Goal: Information Seeking & Learning: Learn about a topic

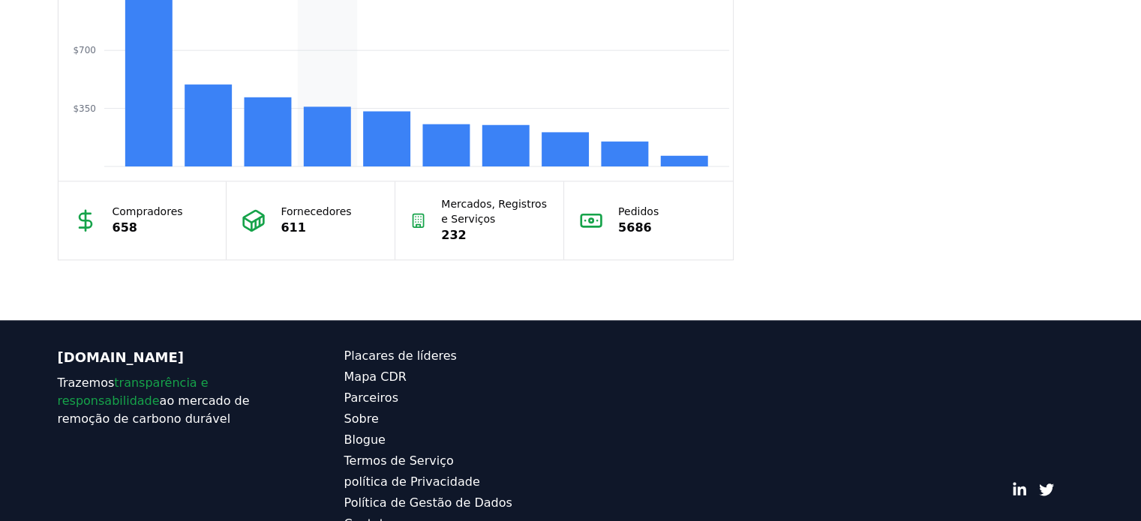
scroll to position [1474, 0]
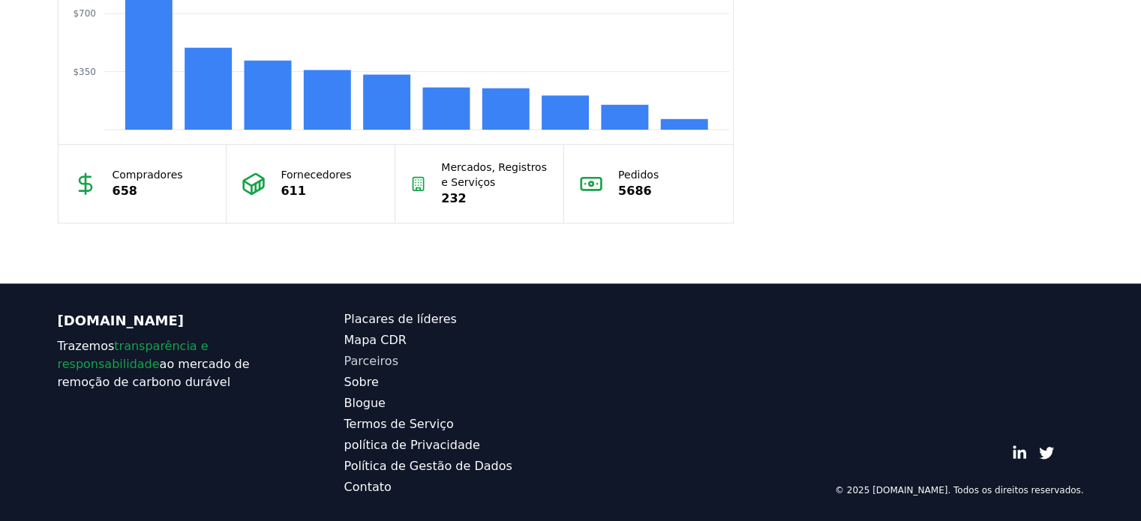
click at [366, 354] on font "Parceiros" at bounding box center [371, 361] width 54 height 14
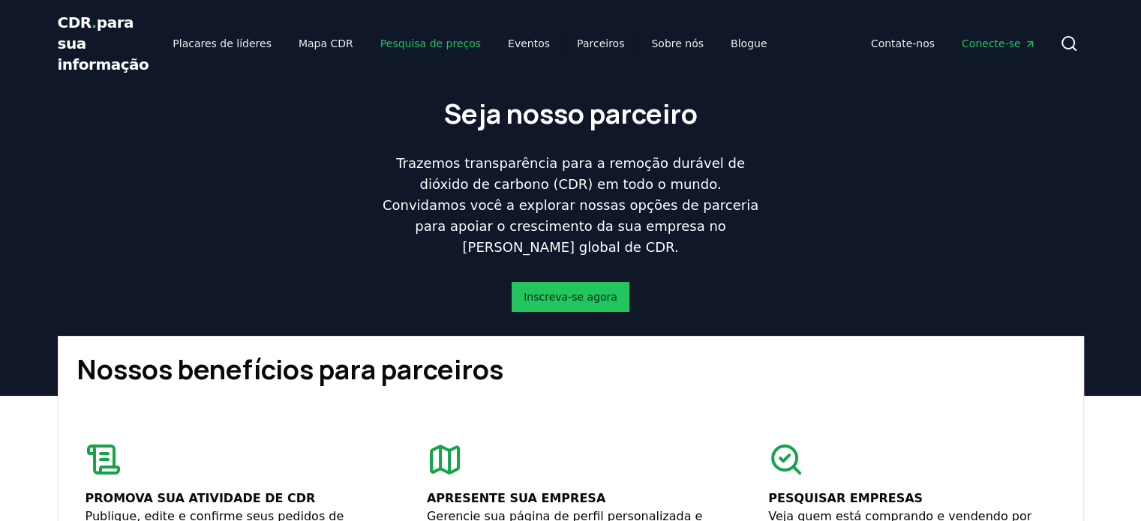
click at [402, 43] on font "Pesquisa de preços" at bounding box center [430, 44] width 101 height 12
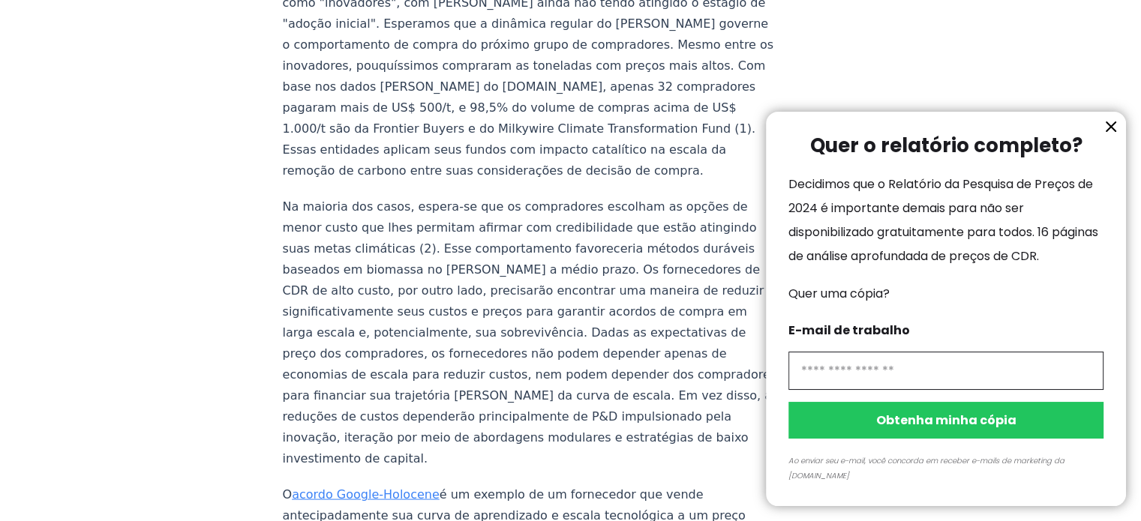
scroll to position [2851, 0]
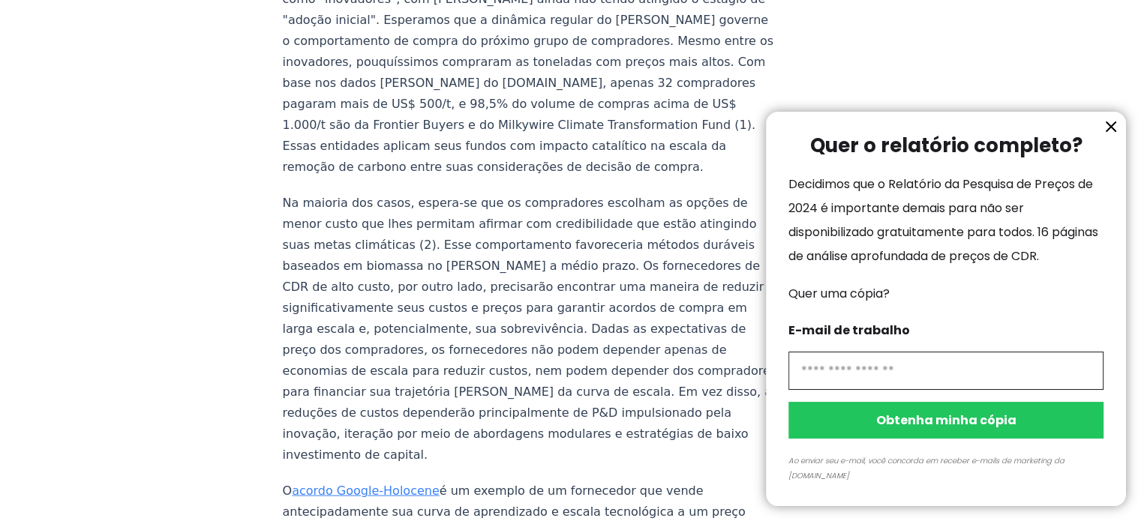
click at [1116, 136] on icon "Informação" at bounding box center [1111, 127] width 18 height 18
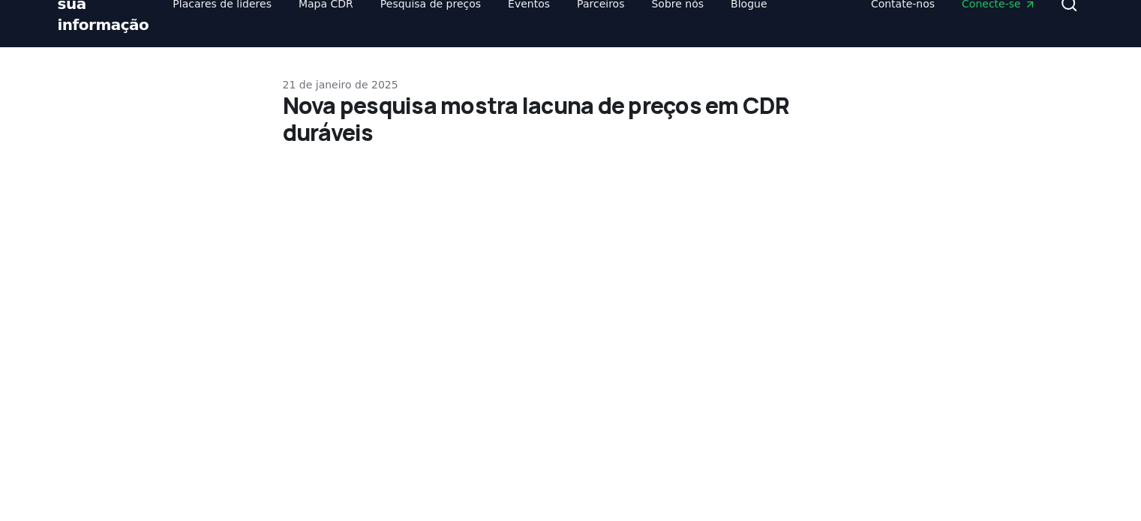
scroll to position [0, 0]
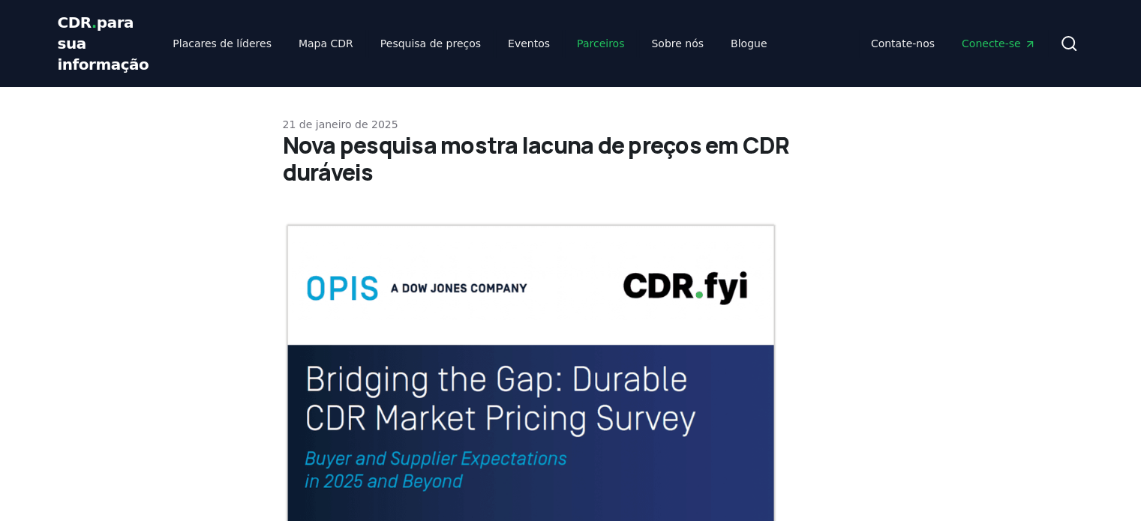
click at [565, 52] on link "Parceiros" at bounding box center [600, 43] width 71 height 27
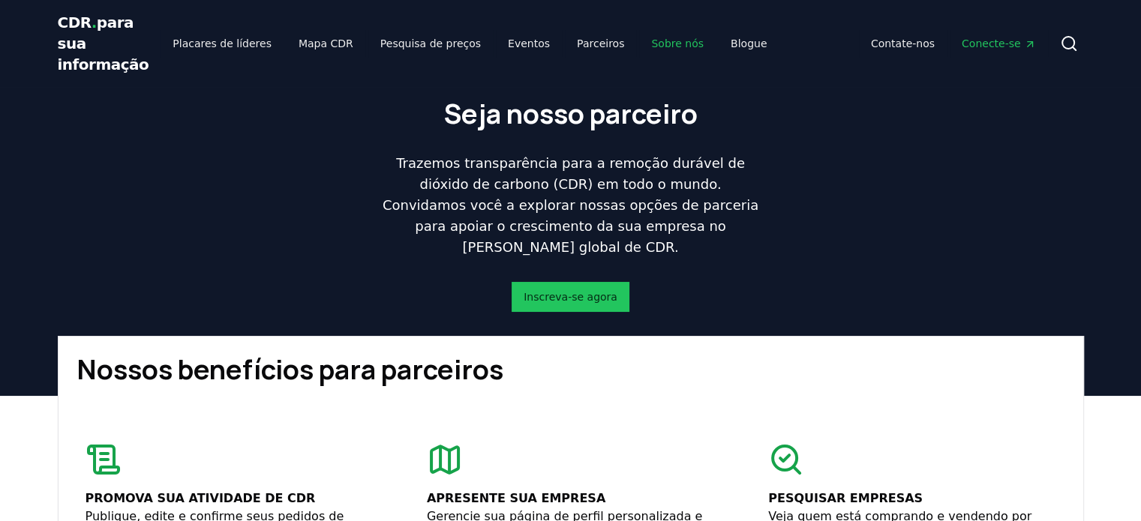
click at [651, 43] on font "Sobre nós" at bounding box center [677, 44] width 53 height 12
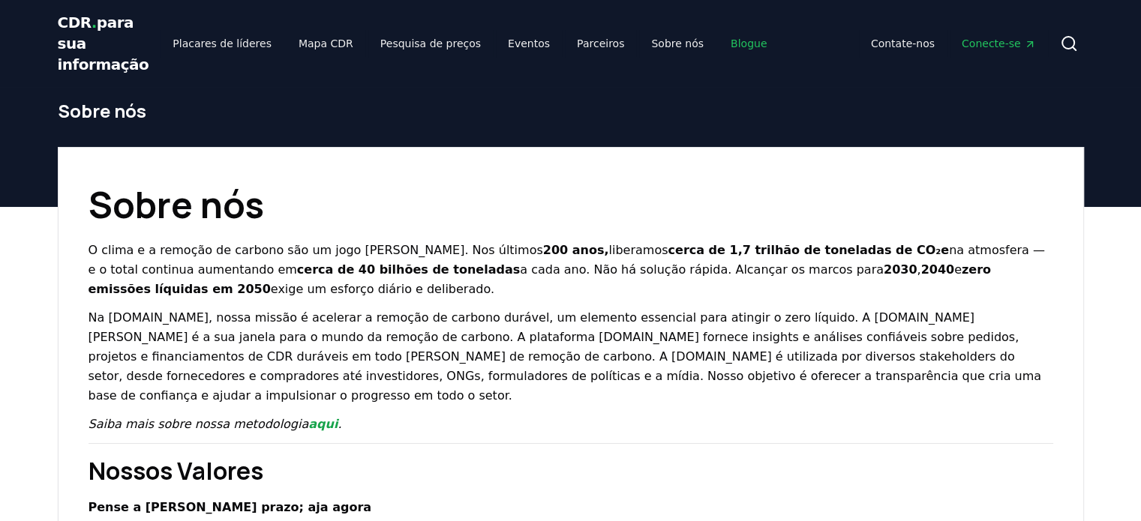
click at [731, 40] on font "Blogue" at bounding box center [749, 44] width 36 height 12
click at [232, 44] on font "Placares de líderes" at bounding box center [222, 44] width 99 height 12
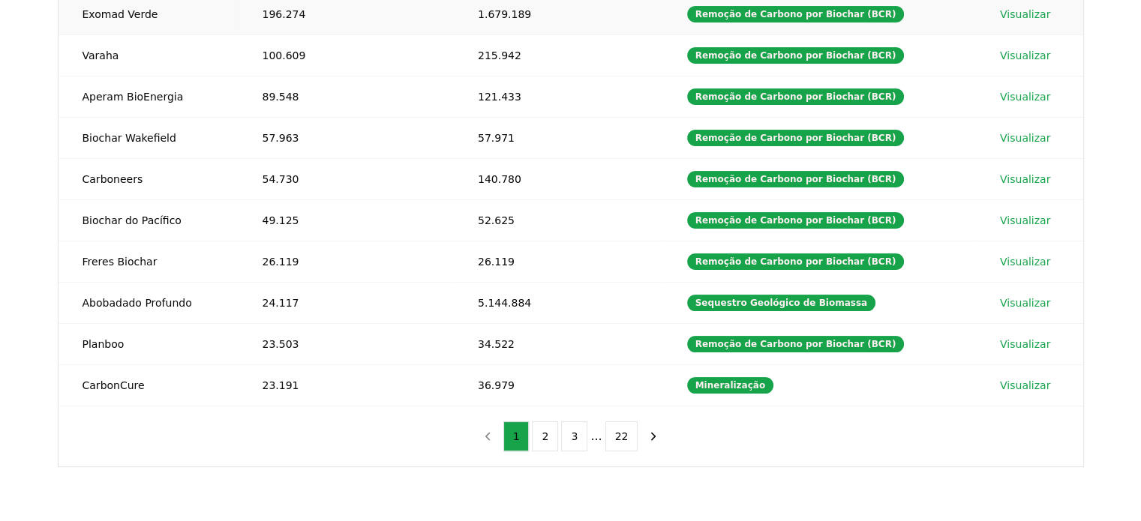
scroll to position [300, 0]
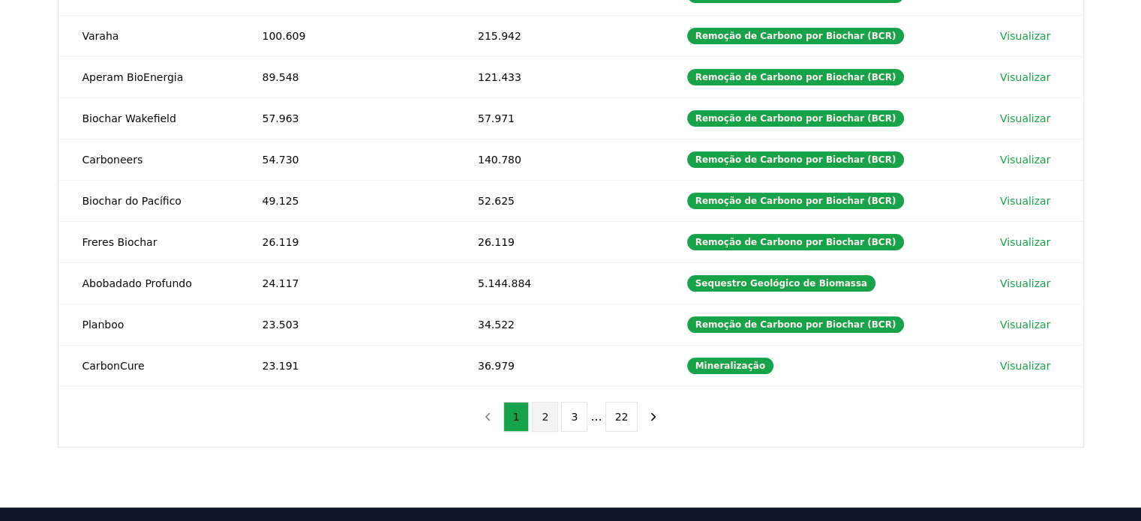
click at [553, 410] on button "2" at bounding box center [545, 417] width 26 height 30
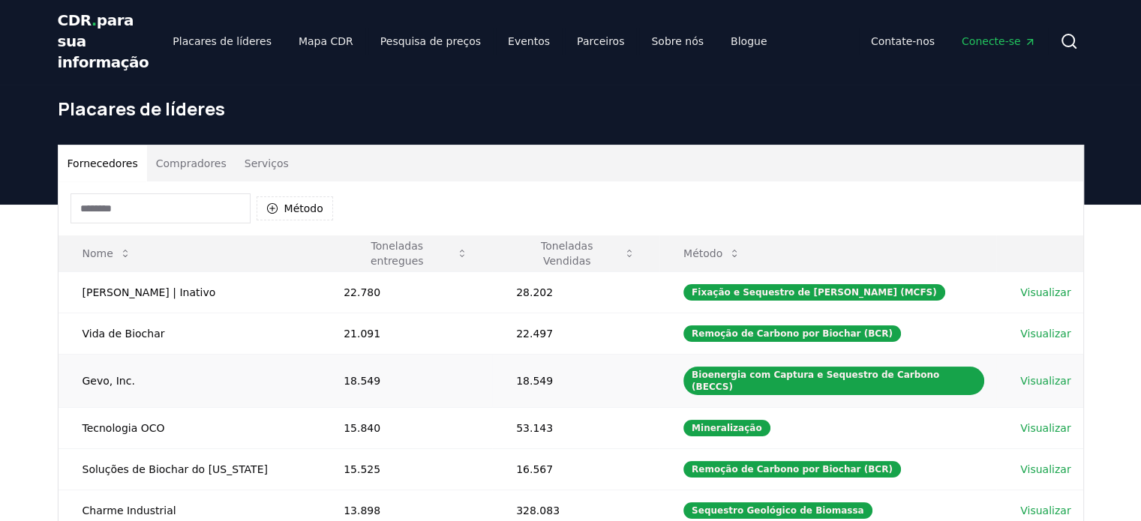
scroll to position [0, 0]
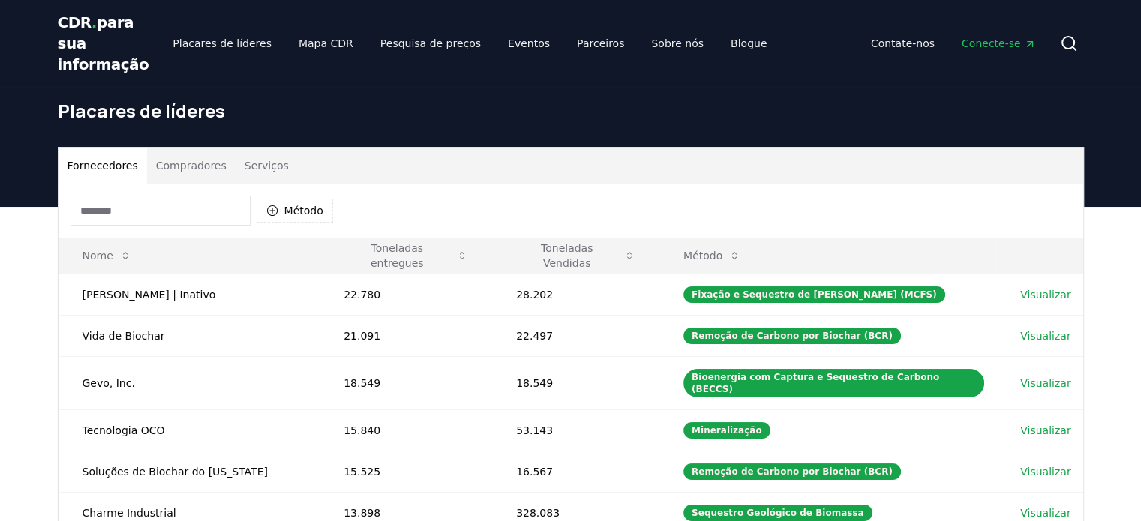
click at [183, 206] on input at bounding box center [161, 211] width 180 height 30
click at [722, 251] on font "Método" at bounding box center [702, 256] width 39 height 12
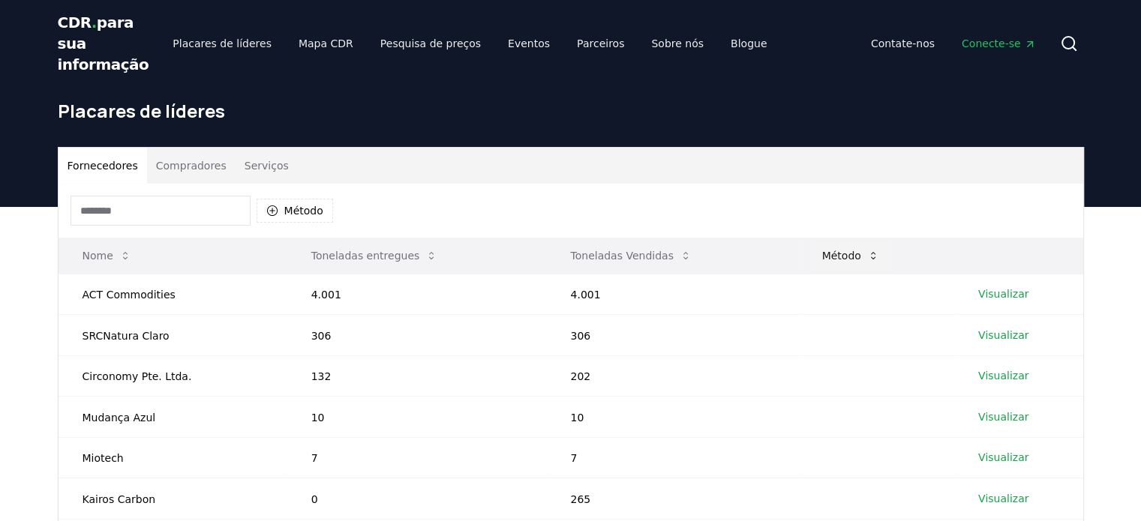
click at [853, 258] on font "Método" at bounding box center [841, 256] width 39 height 12
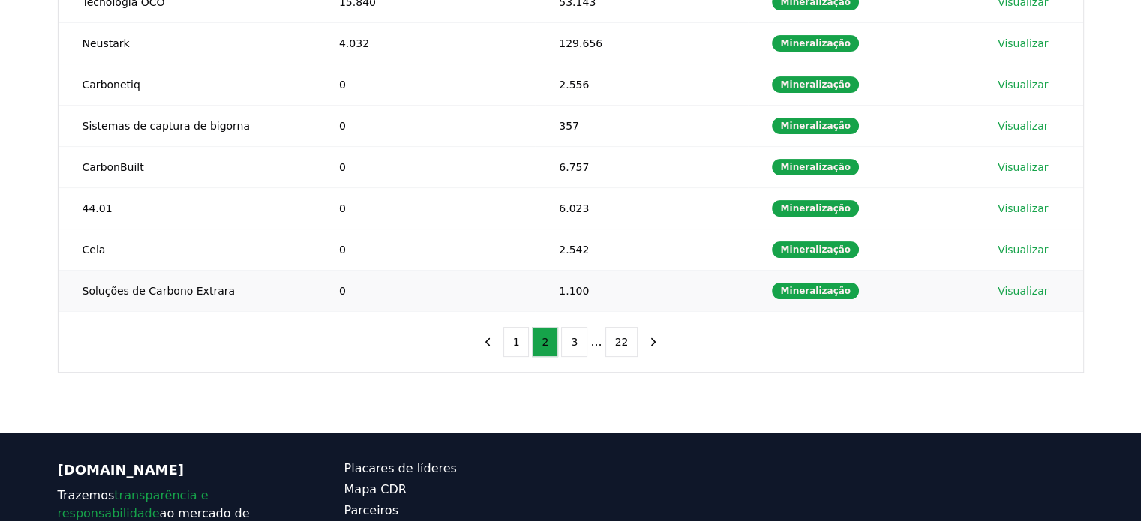
scroll to position [300, 0]
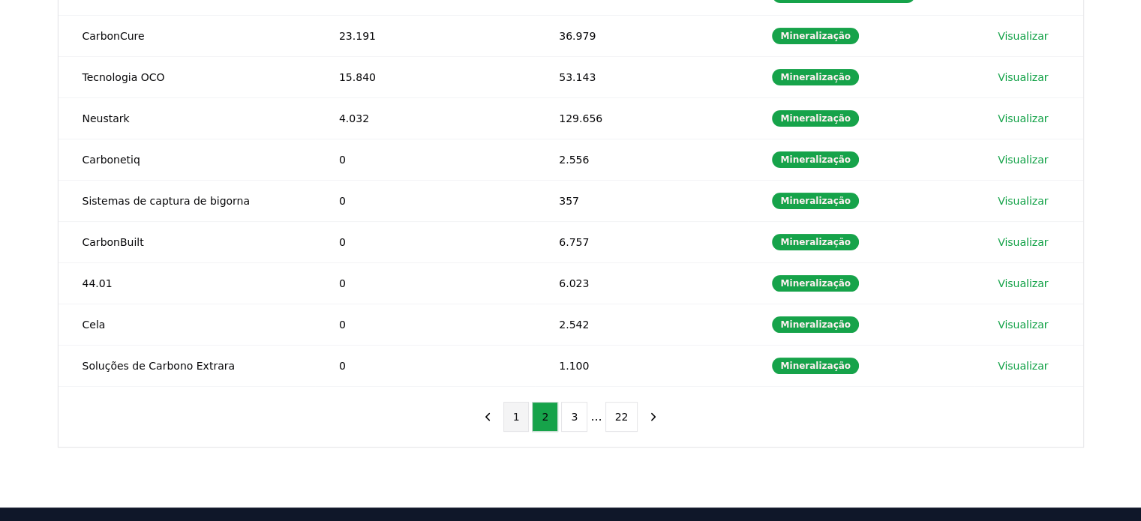
click at [516, 416] on button "1" at bounding box center [516, 417] width 26 height 30
click at [544, 412] on font "2" at bounding box center [545, 417] width 7 height 12
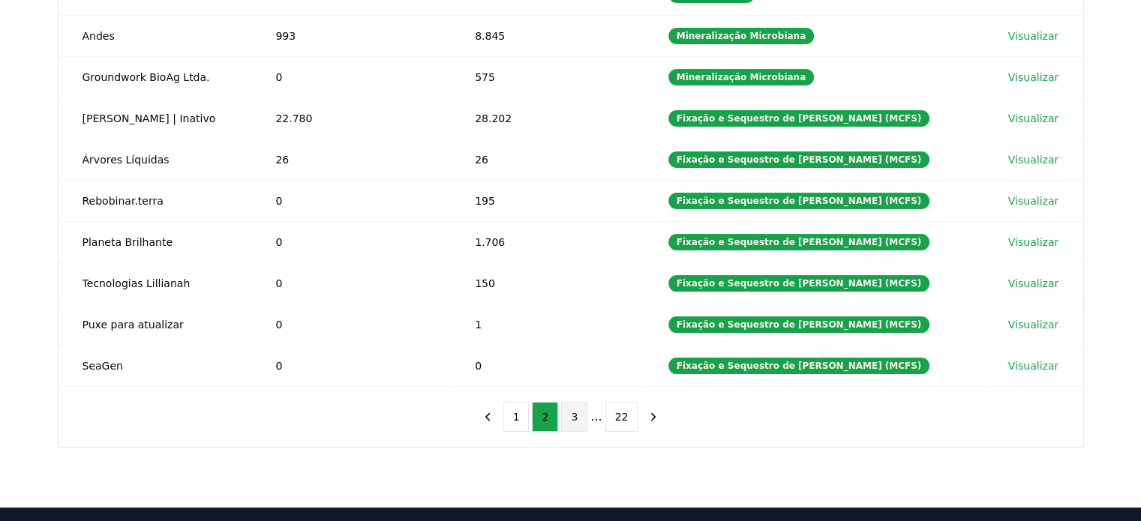
click at [574, 419] on font "3" at bounding box center [574, 417] width 7 height 12
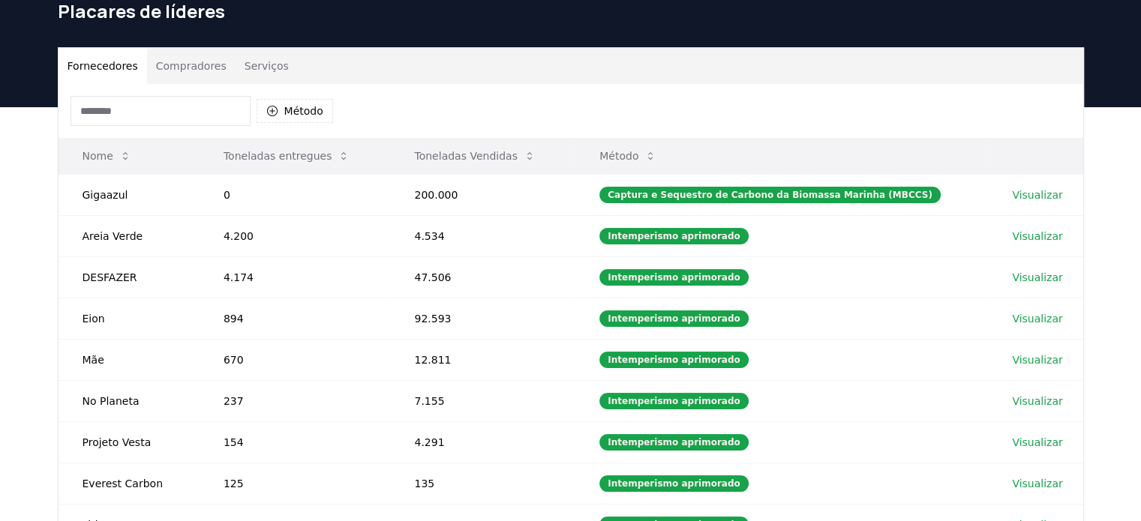
scroll to position [75, 0]
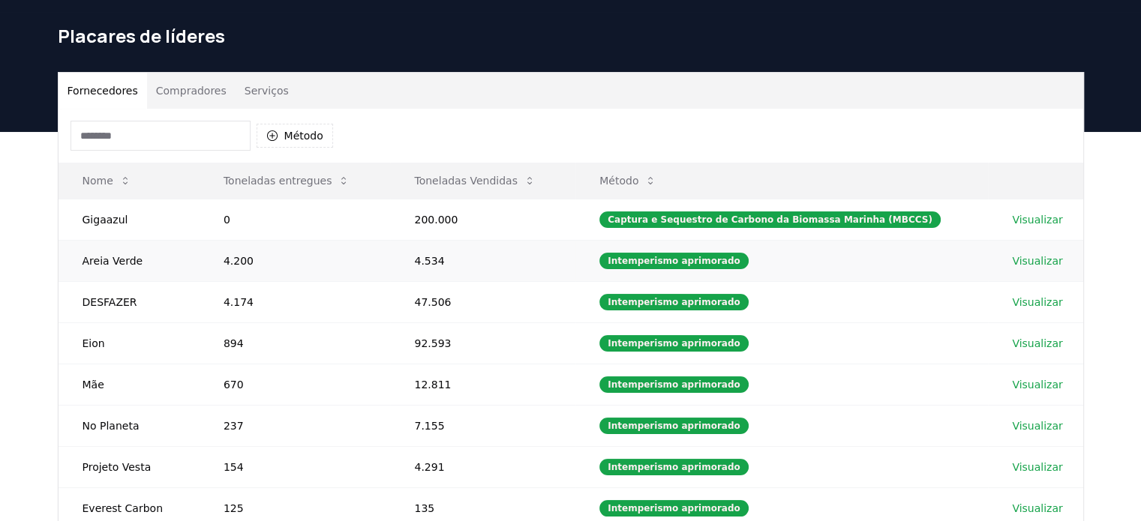
drag, startPoint x: 1022, startPoint y: 186, endPoint x: 1032, endPoint y: 261, distance: 75.7
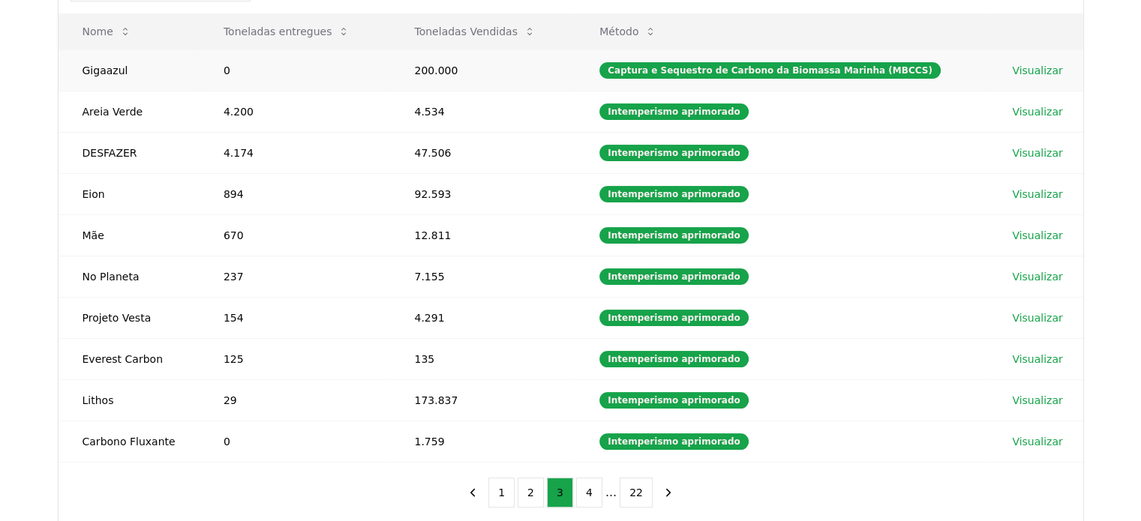
scroll to position [225, 0]
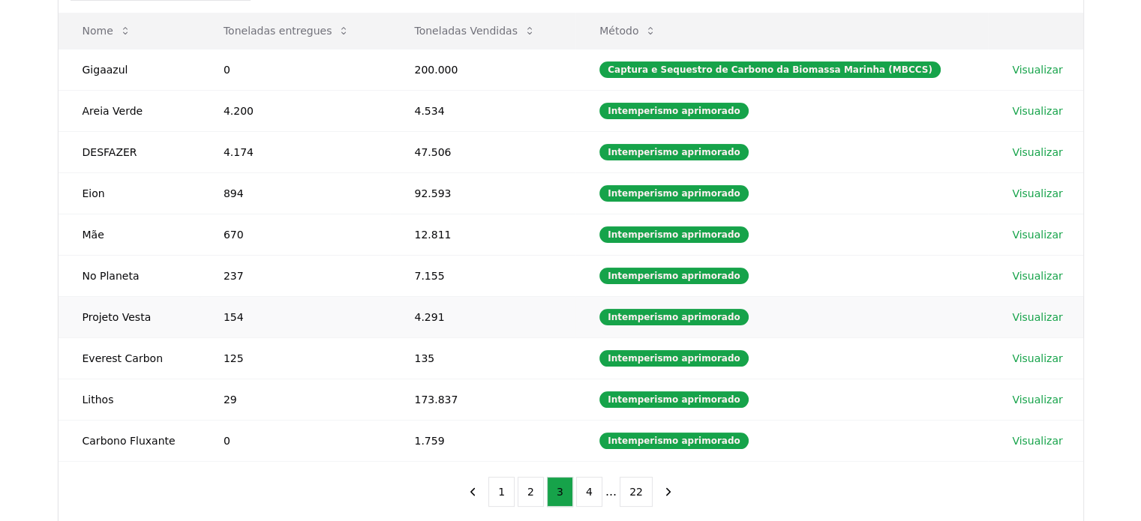
drag, startPoint x: 1015, startPoint y: 319, endPoint x: 1025, endPoint y: 313, distance: 12.1
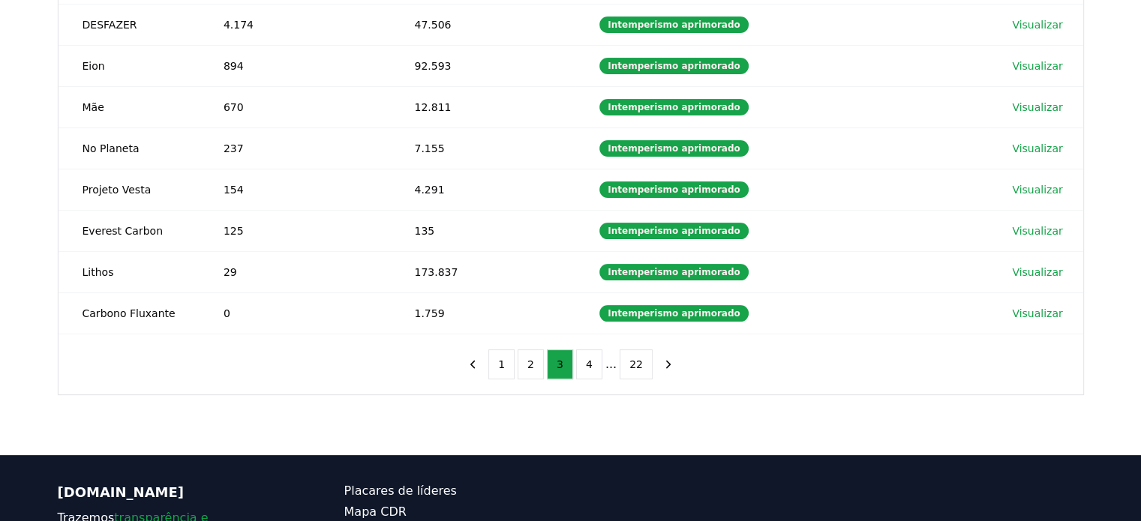
scroll to position [375, 0]
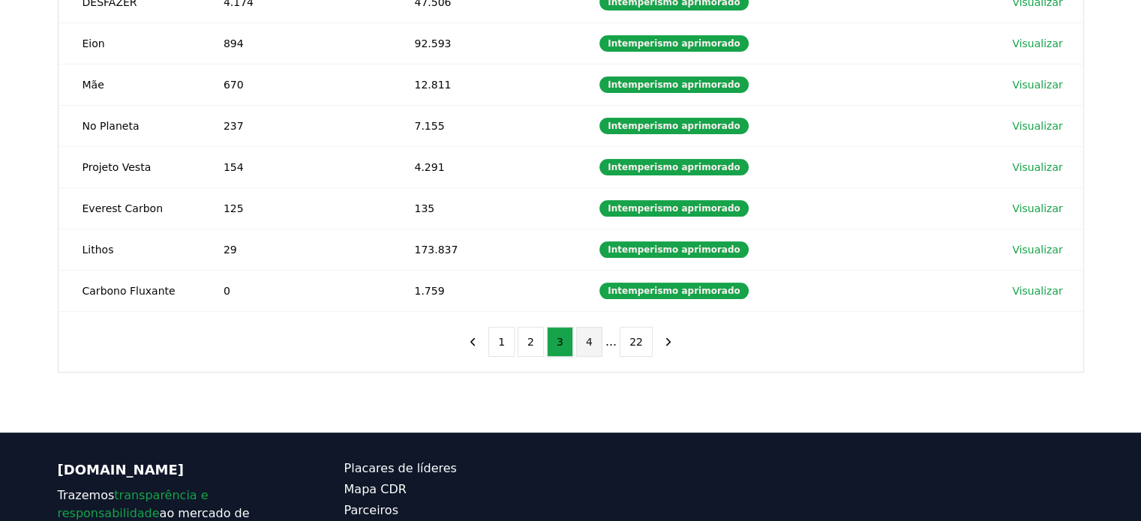
click at [599, 340] on button "4" at bounding box center [589, 342] width 26 height 30
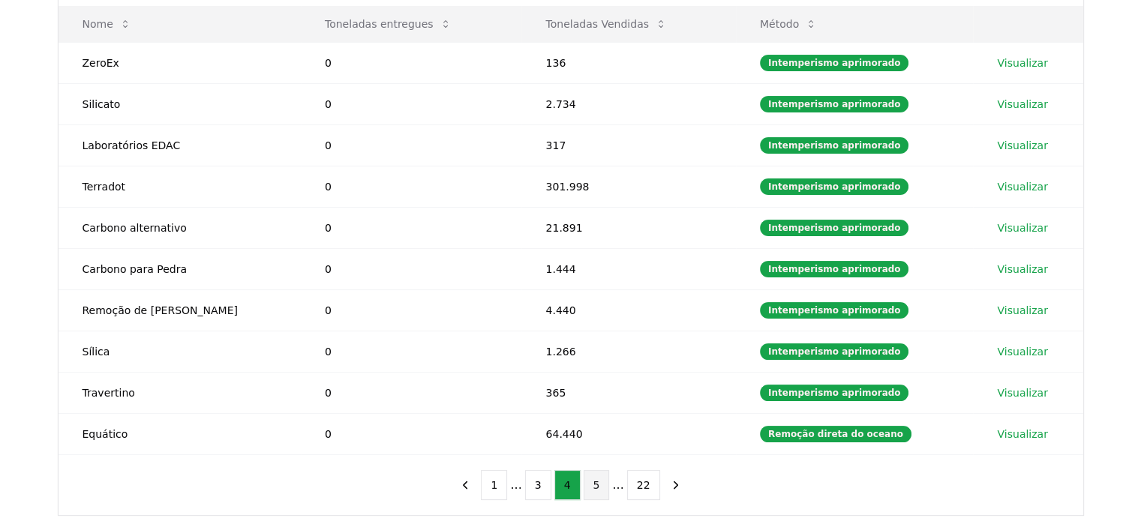
scroll to position [225, 0]
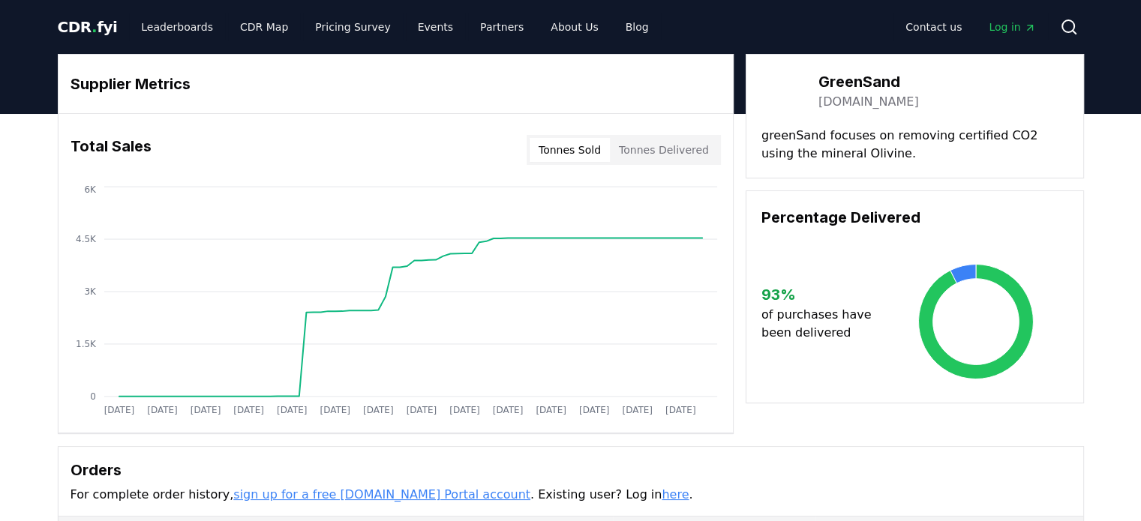
click at [609, 152] on button "Tonnes Sold" at bounding box center [570, 150] width 80 height 24
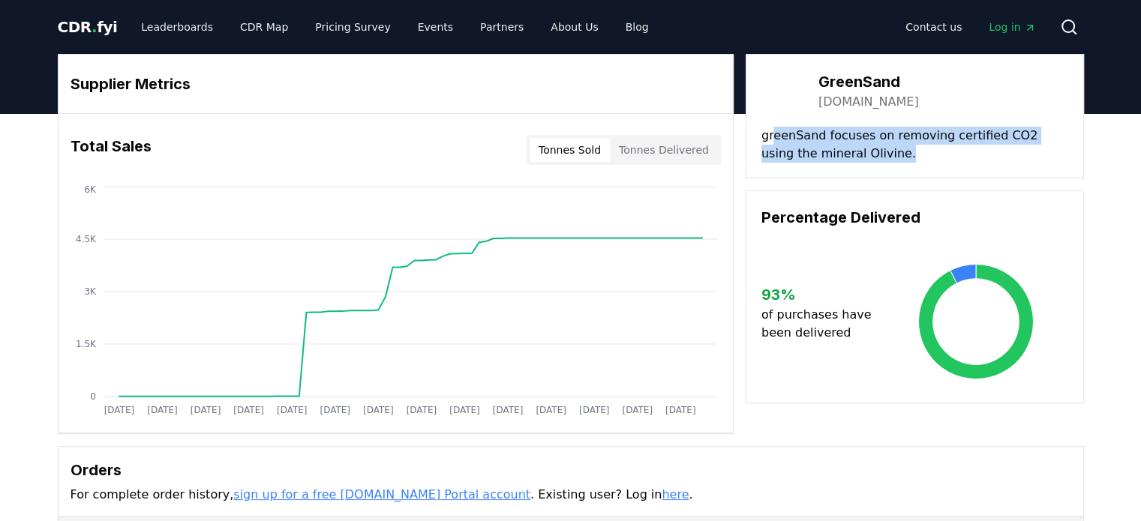
drag, startPoint x: 773, startPoint y: 134, endPoint x: 865, endPoint y: 161, distance: 96.4
click at [865, 161] on p "greenSand focuses on removing certified CO2 using the mineral Olivine." at bounding box center [914, 145] width 307 height 36
click at [809, 152] on p "greenSand focuses on removing certified CO2 using the mineral Olivine." at bounding box center [914, 145] width 307 height 36
drag, startPoint x: 764, startPoint y: 140, endPoint x: 843, endPoint y: 161, distance: 81.5
click at [843, 161] on p "greenSand focuses on removing certified CO2 using the mineral Olivine." at bounding box center [914, 145] width 307 height 36
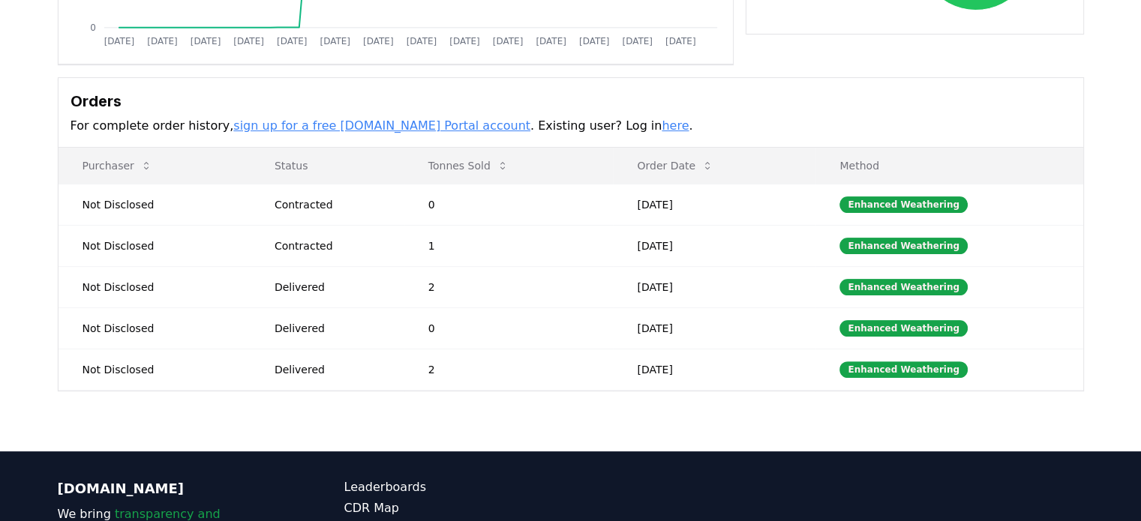
scroll to position [375, 0]
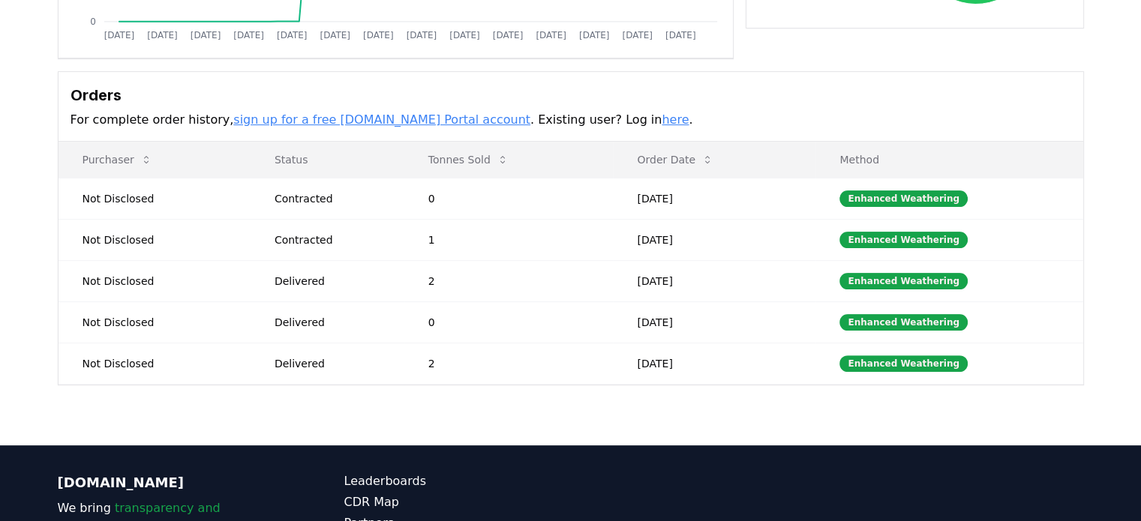
click at [689, 99] on h3 "Orders" at bounding box center [571, 95] width 1001 height 23
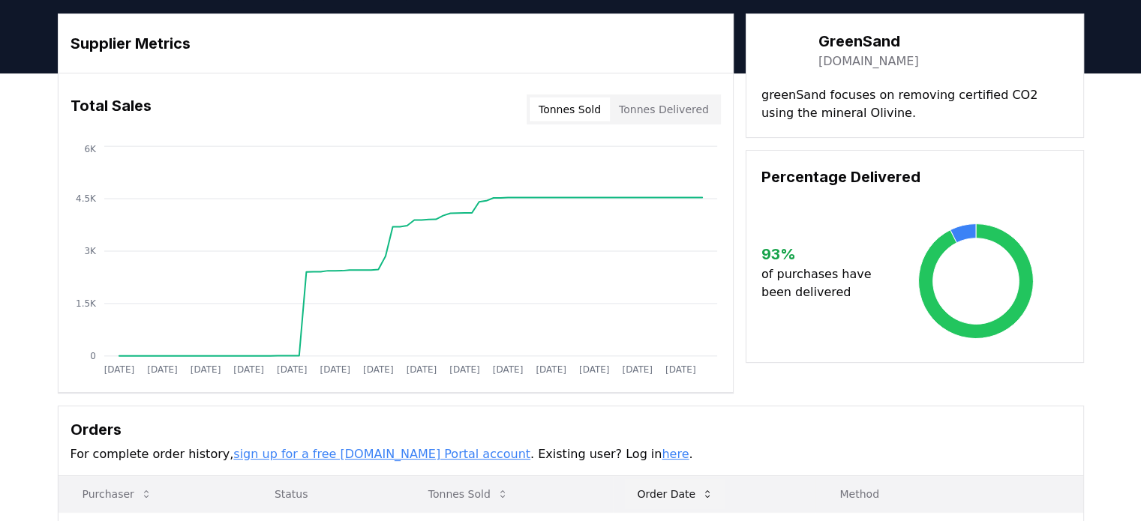
scroll to position [75, 0]
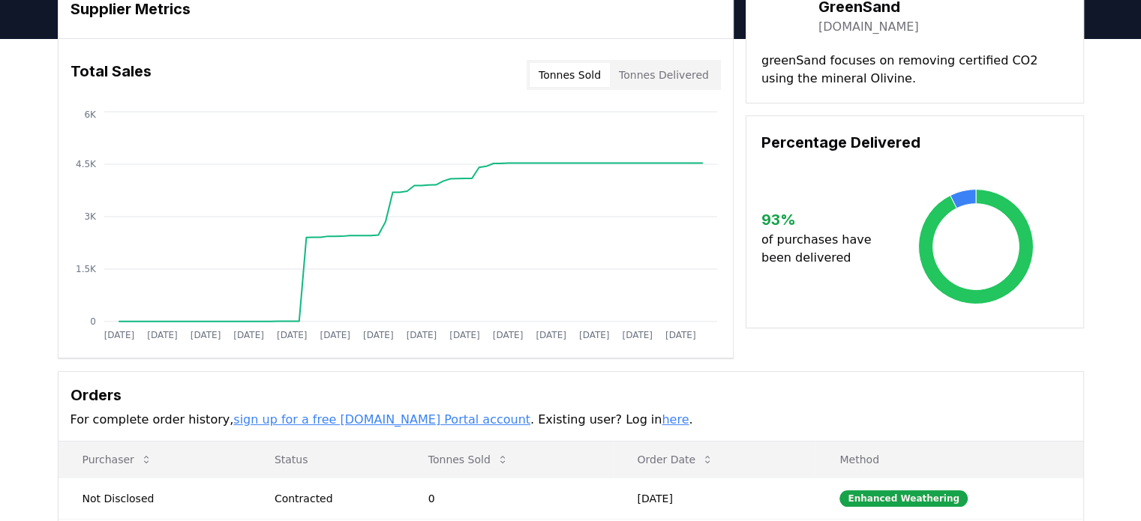
click at [1131, 343] on div "Supplier Metrics Total Sales Tonnes Sold Tonnes Delivered [DATE] [DATE] [DATE] …" at bounding box center [570, 392] width 1141 height 707
click at [363, 425] on link "sign up for a free [DOMAIN_NAME] Portal account" at bounding box center [381, 420] width 297 height 14
click at [662, 418] on link "here" at bounding box center [675, 420] width 27 height 14
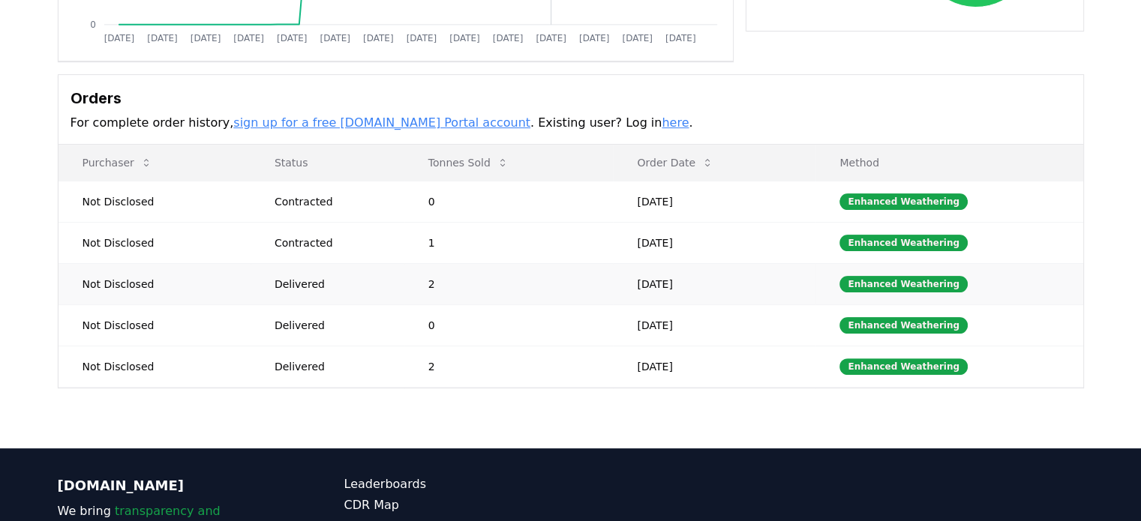
scroll to position [375, 0]
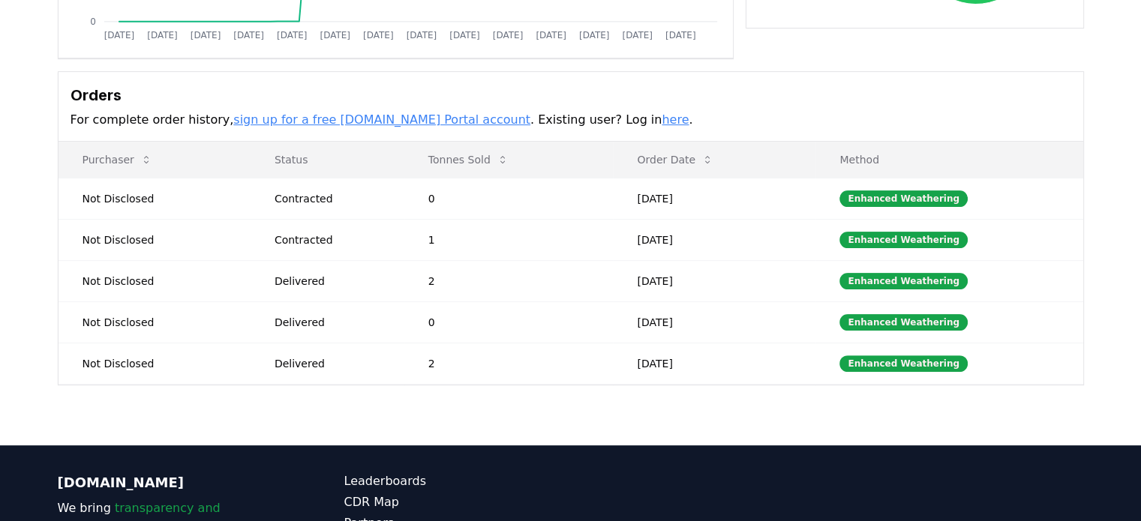
click at [392, 116] on link "sign up for a free [DOMAIN_NAME] Portal account" at bounding box center [381, 120] width 297 height 14
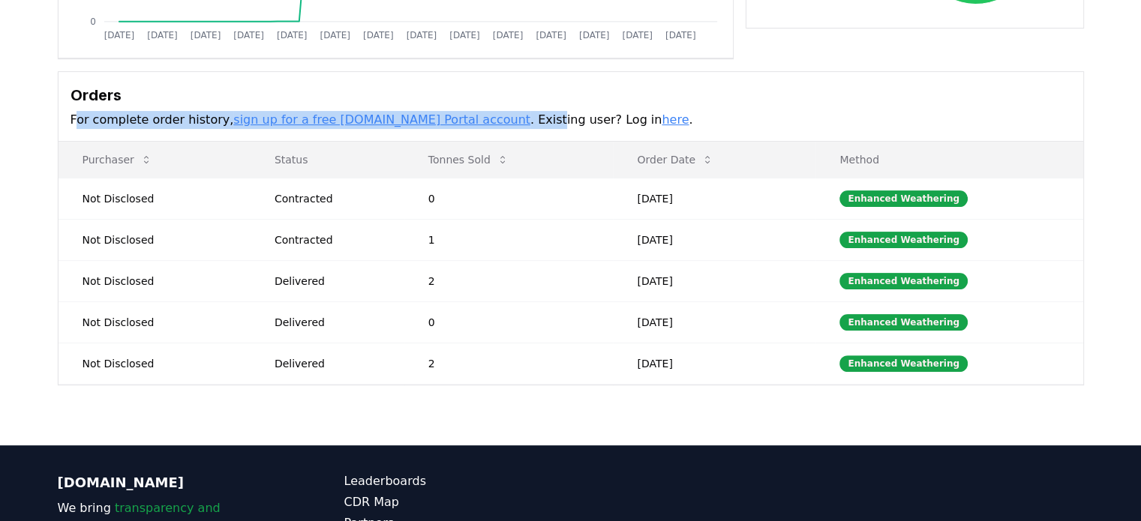
drag, startPoint x: 77, startPoint y: 115, endPoint x: 469, endPoint y: 132, distance: 392.7
click at [469, 132] on div "Orders For complete order history, sign up for a free [DOMAIN_NAME] Portal acco…" at bounding box center [571, 107] width 1025 height 70
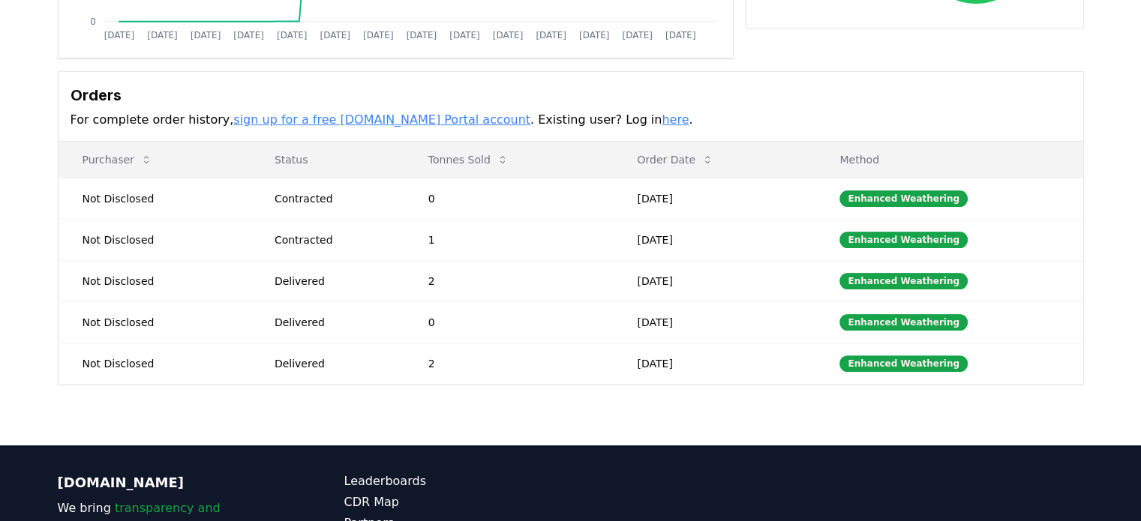
click at [676, 107] on div "Orders For complete order history, sign up for a free [DOMAIN_NAME] Portal acco…" at bounding box center [571, 107] width 1025 height 70
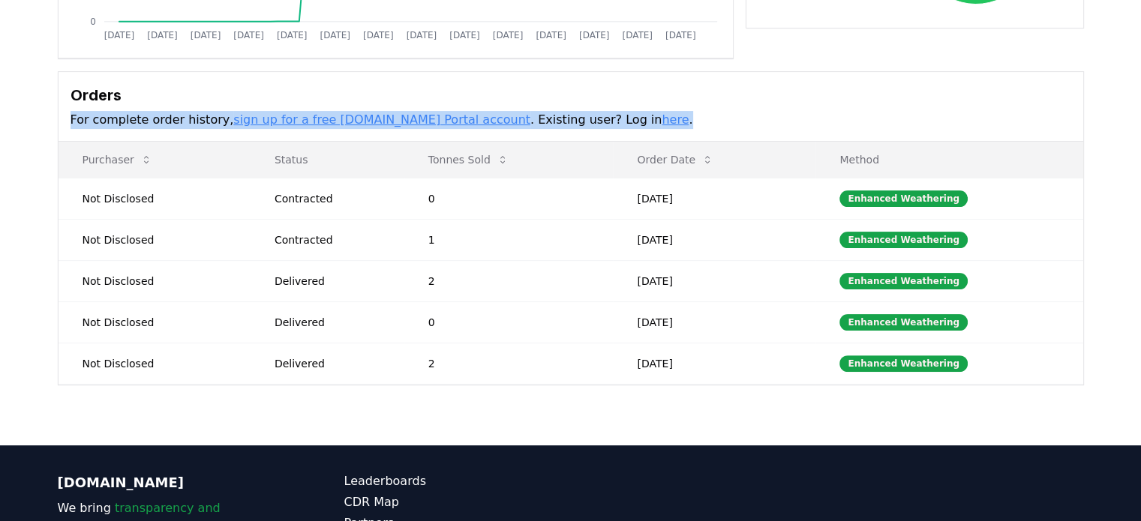
drag, startPoint x: 71, startPoint y: 119, endPoint x: 633, endPoint y: 128, distance: 562.7
click at [633, 128] on div "Orders For complete order history, sign up for a free [DOMAIN_NAME] Portal acco…" at bounding box center [571, 107] width 1025 height 70
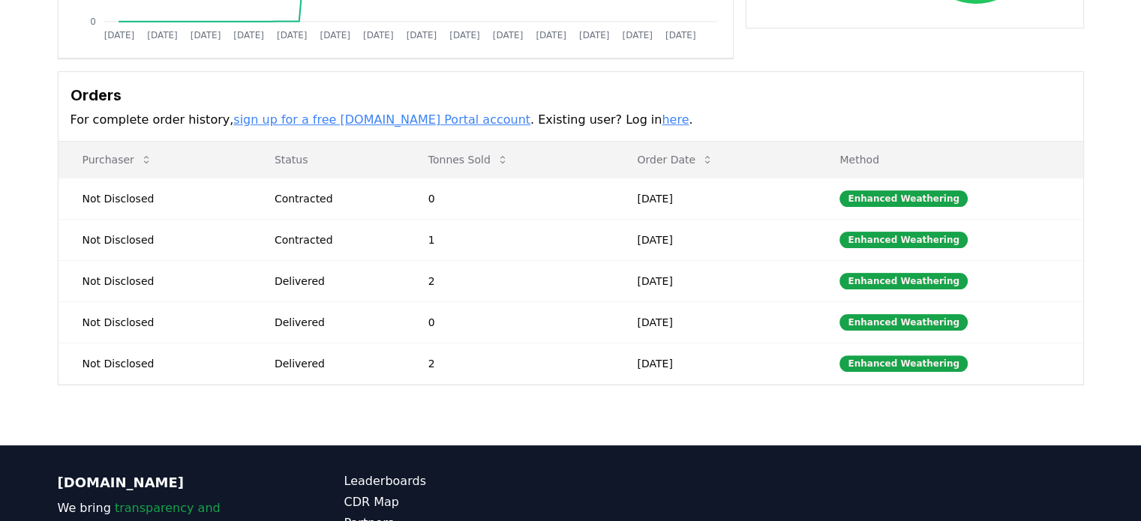
click at [510, 86] on h3 "Orders" at bounding box center [571, 95] width 1001 height 23
click at [398, 115] on link "sign up for a free [DOMAIN_NAME] Portal account" at bounding box center [381, 120] width 297 height 14
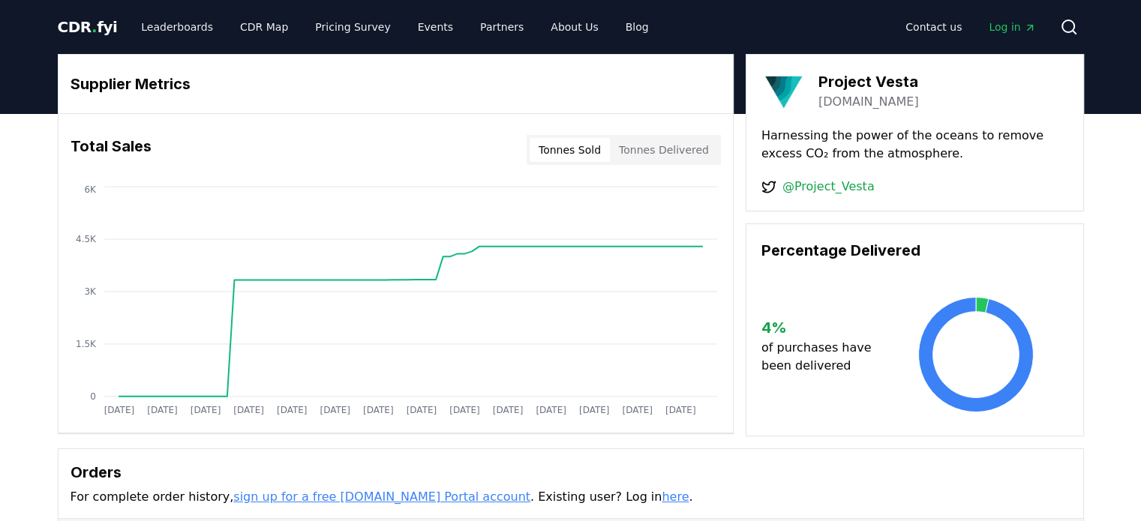
click at [841, 190] on link "@Project_Vesta" at bounding box center [828, 187] width 92 height 18
click at [1111, 257] on div "Supplier Metrics Total Sales Tonnes Sold Tonnes Delivered [DATE] [DATE] [DATE] …" at bounding box center [570, 468] width 1141 height 709
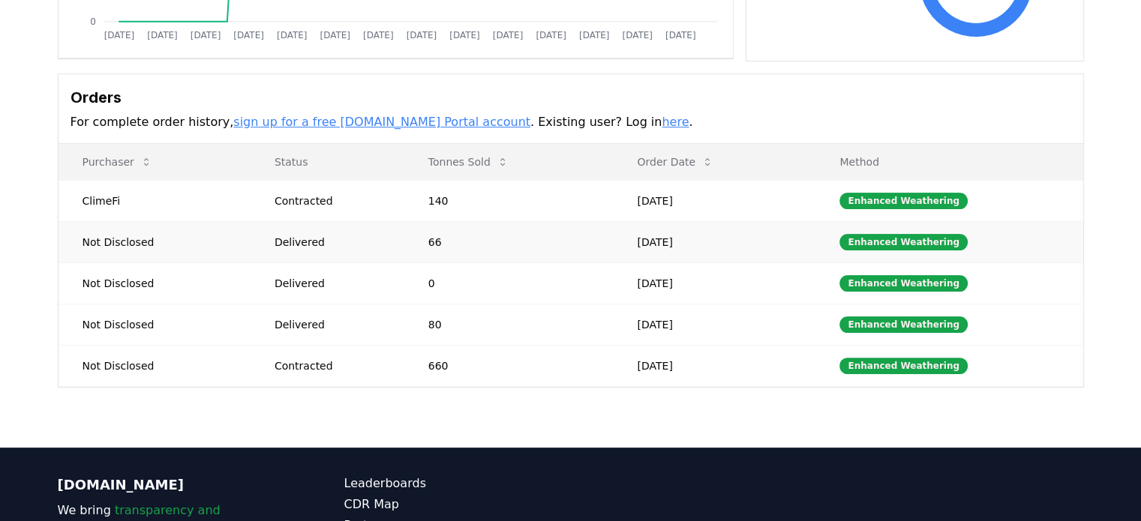
click at [909, 254] on td "Enhanced Weathering" at bounding box center [948, 241] width 267 height 41
click at [912, 239] on div "Enhanced Weathering" at bounding box center [903, 242] width 128 height 17
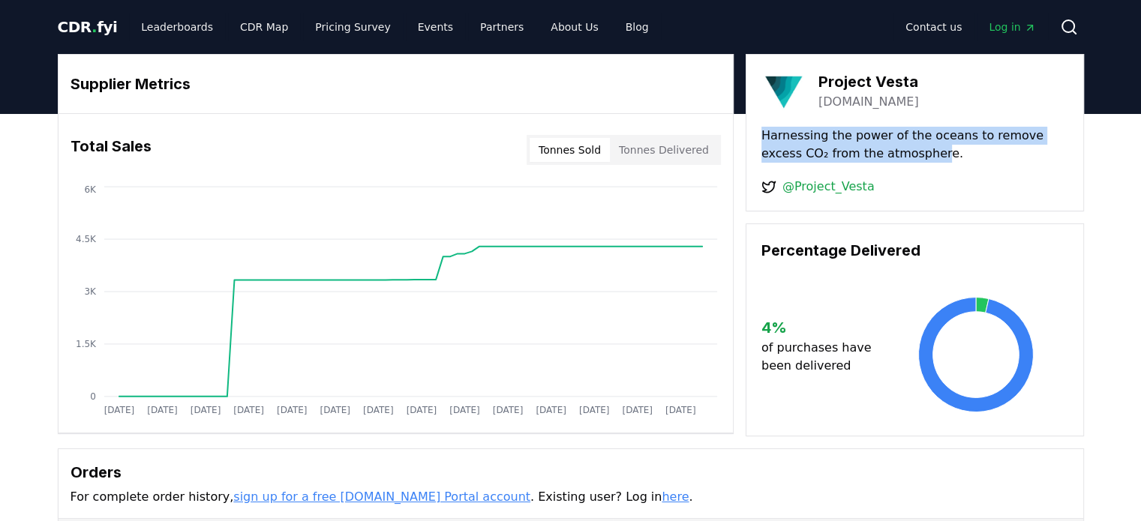
drag, startPoint x: 758, startPoint y: 132, endPoint x: 893, endPoint y: 161, distance: 138.7
click at [893, 161] on div "Project Vesta vesta.earth Harnessing the power of the oceans to remove excess C…" at bounding box center [915, 133] width 338 height 158
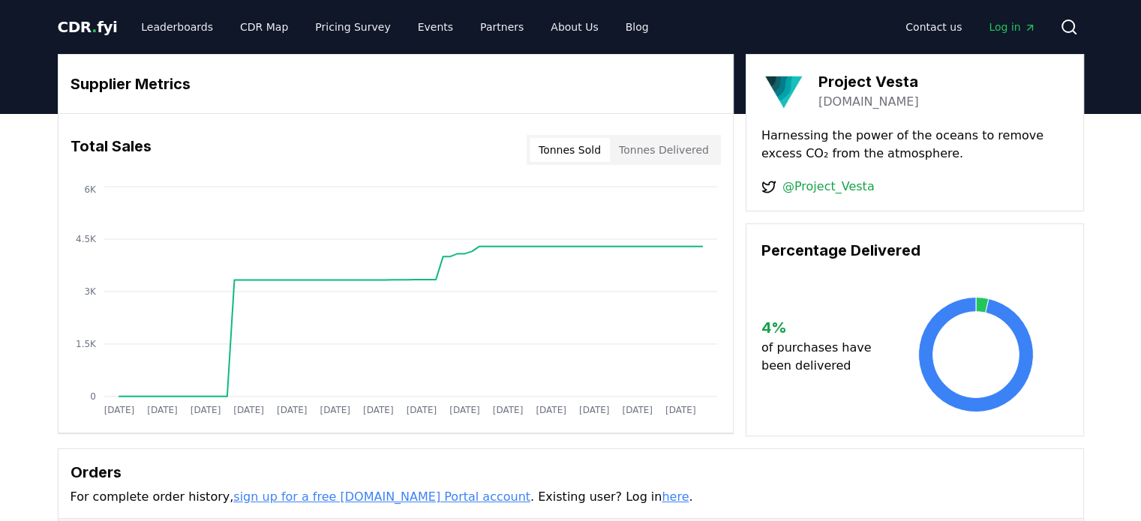
click at [918, 188] on div "@Project_Vesta" at bounding box center [914, 187] width 307 height 18
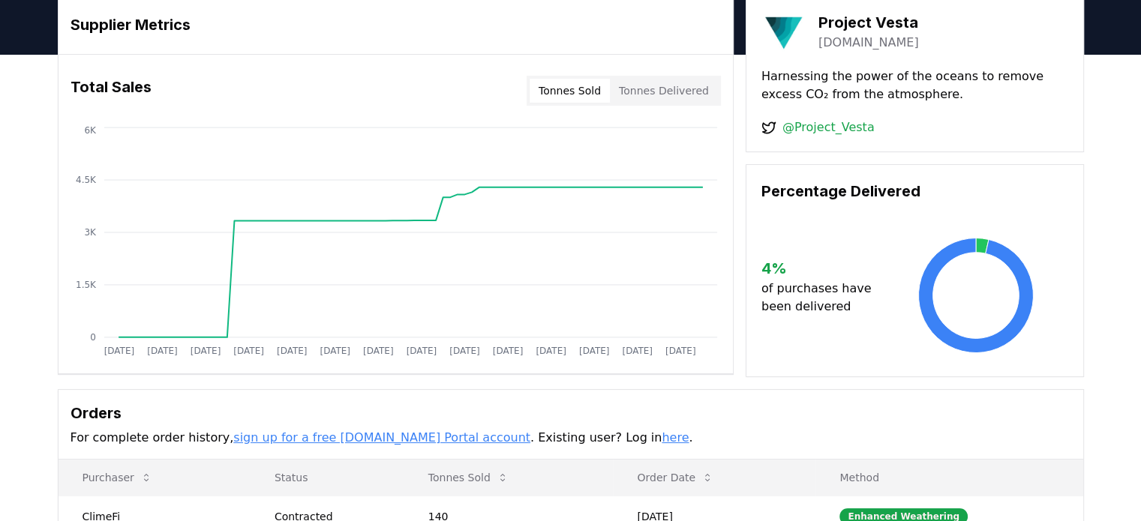
scroll to position [150, 0]
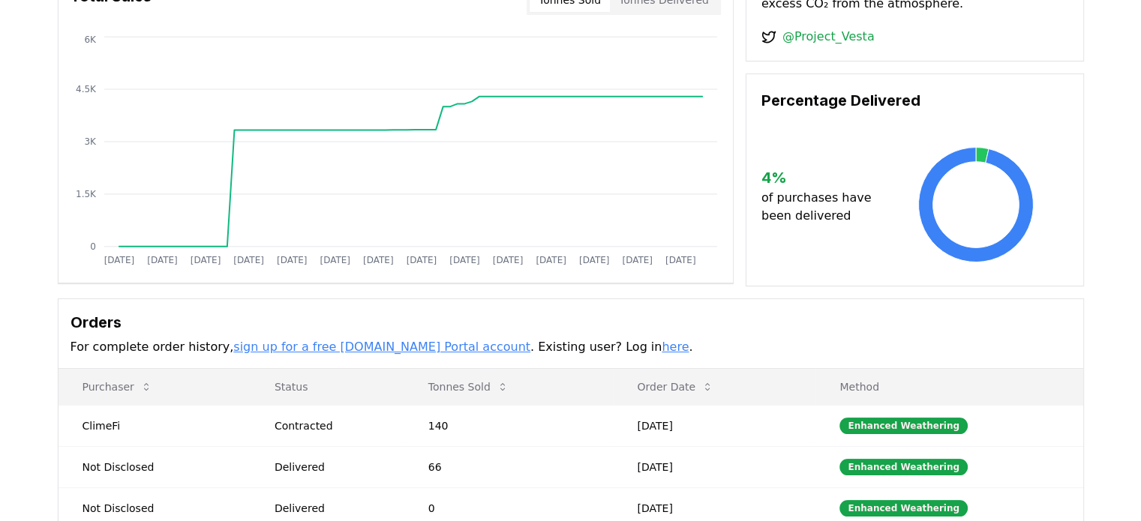
click at [817, 203] on p "of purchases have been delivered" at bounding box center [822, 207] width 122 height 36
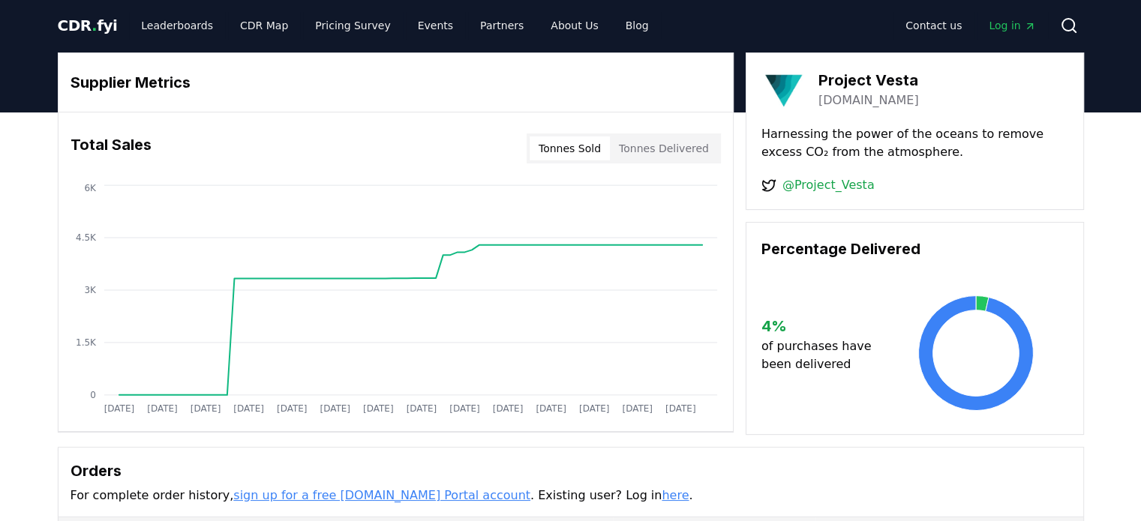
scroll to position [0, 0]
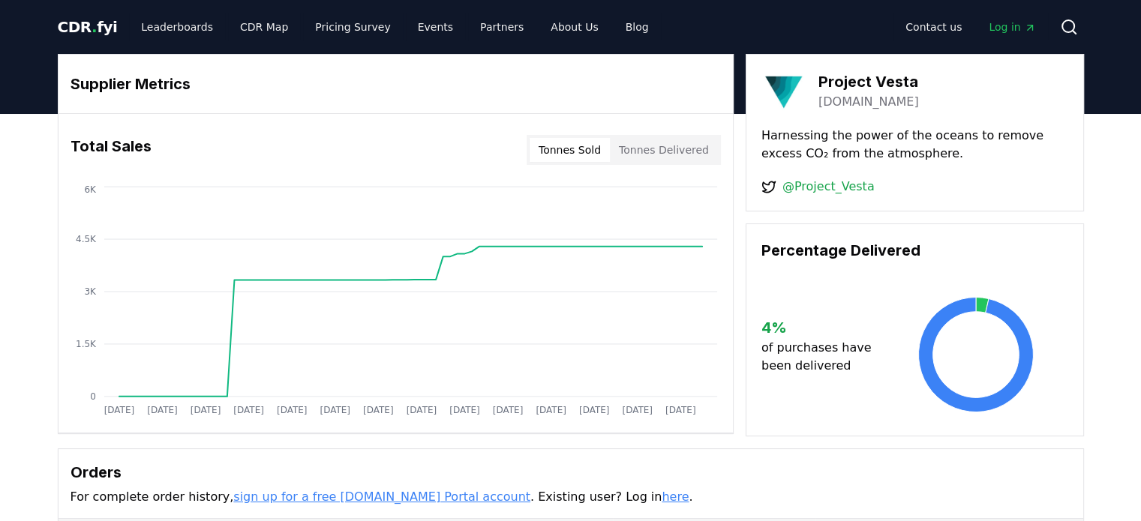
click at [837, 83] on h3 "Project Vesta" at bounding box center [868, 82] width 101 height 23
